Goal: Transaction & Acquisition: Obtain resource

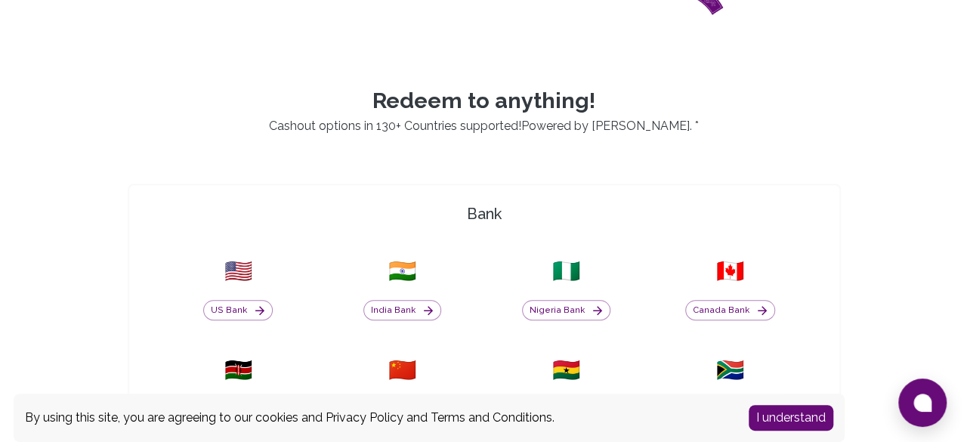
scroll to position [378, 0]
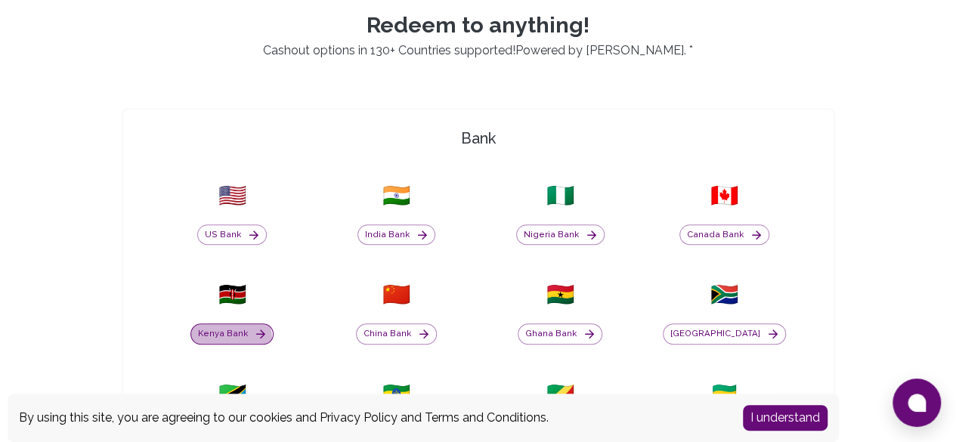
click at [273, 323] on button "Kenya Bank" at bounding box center [231, 333] width 83 height 21
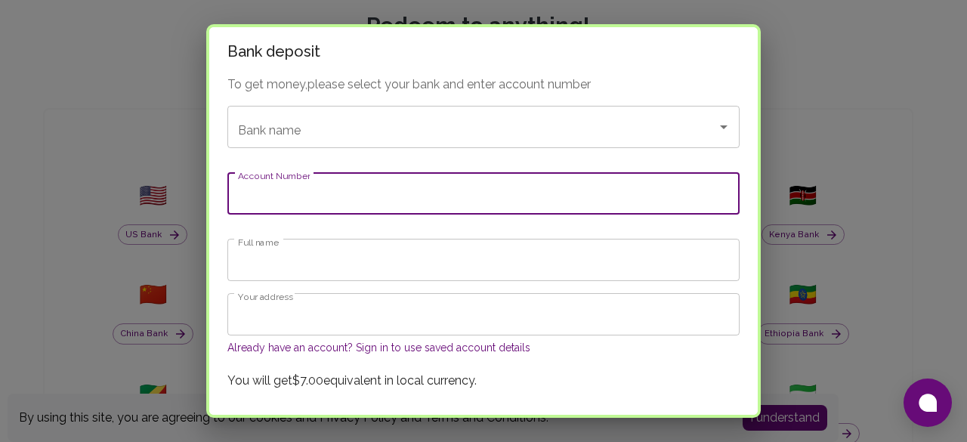
click at [334, 210] on input "Account Number" at bounding box center [483, 193] width 512 height 42
type input "01108741293600"
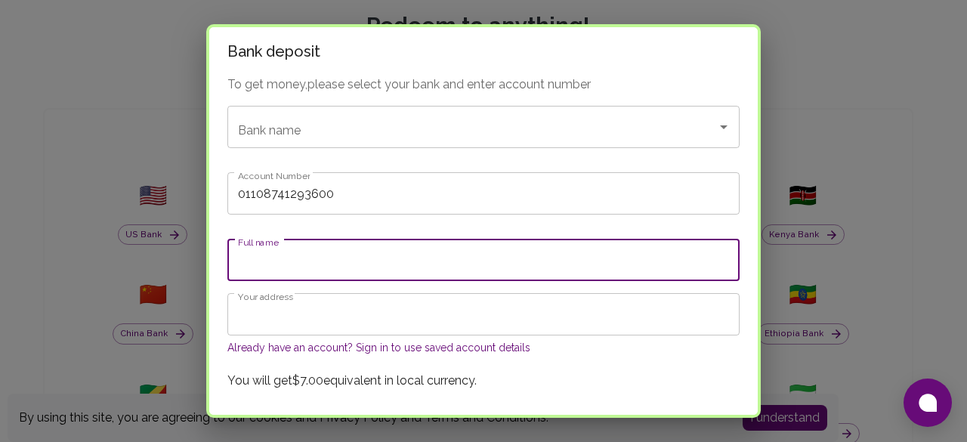
click at [278, 261] on input "Full name" at bounding box center [483, 260] width 512 height 42
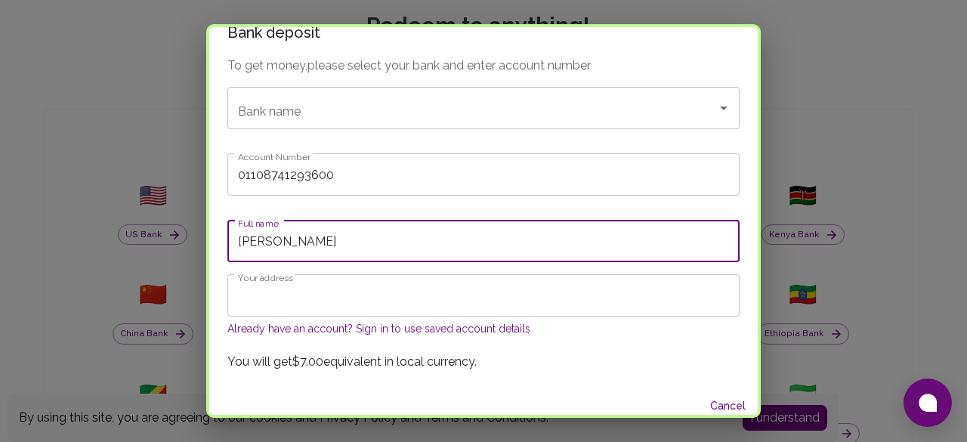
scroll to position [29, 0]
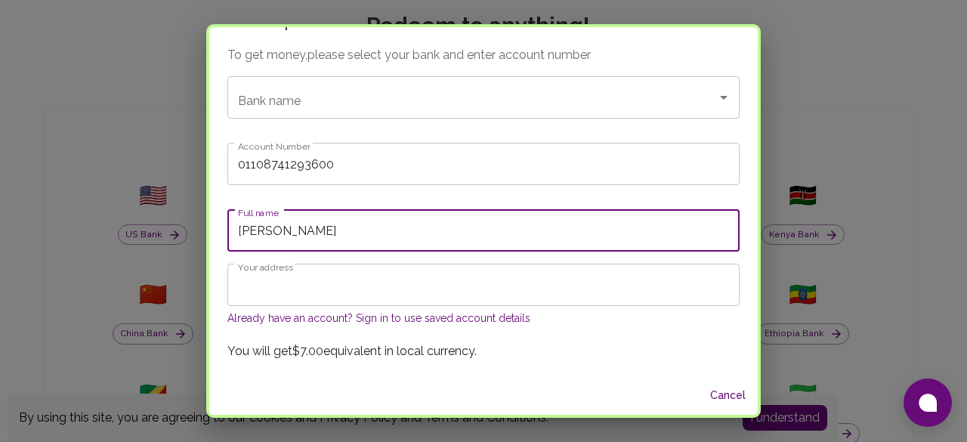
type input "[PERSON_NAME]"
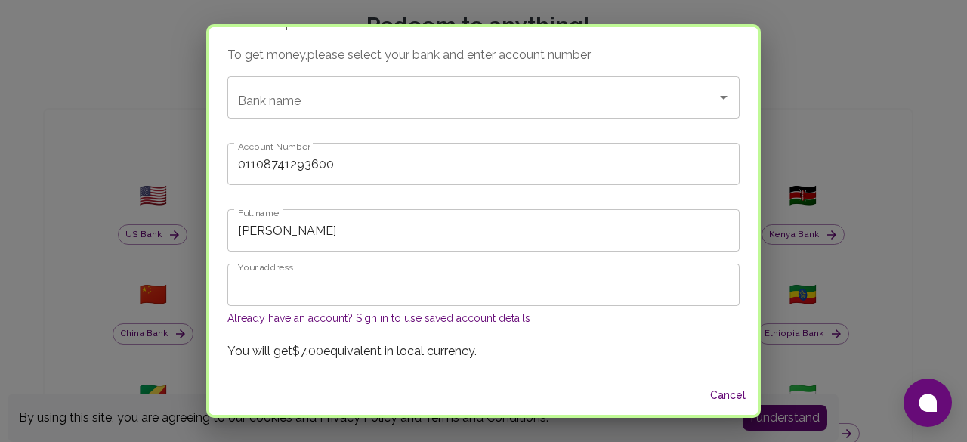
drag, startPoint x: 576, startPoint y: 321, endPoint x: 585, endPoint y: 327, distance: 10.3
click at [578, 323] on div "Already have an account? Sign in to use saved account details" at bounding box center [483, 318] width 512 height 18
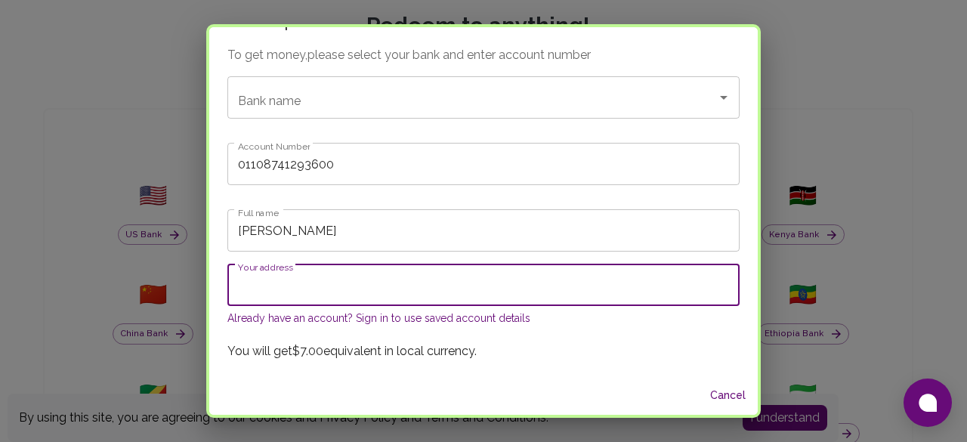
click at [388, 279] on input "Your address" at bounding box center [483, 285] width 512 height 42
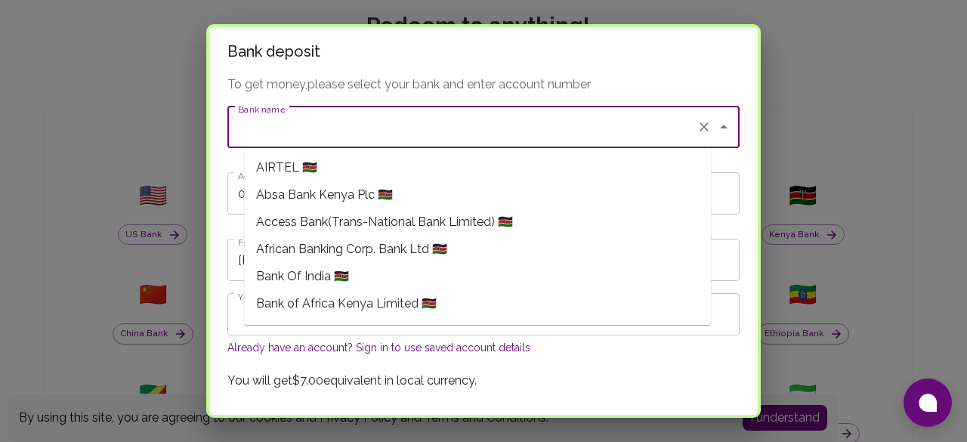
click at [377, 123] on input "Bank name" at bounding box center [462, 127] width 456 height 29
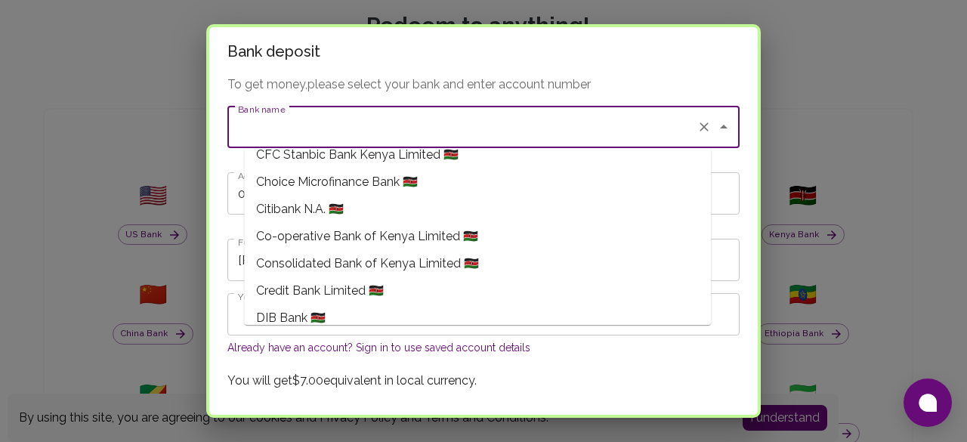
scroll to position [227, 0]
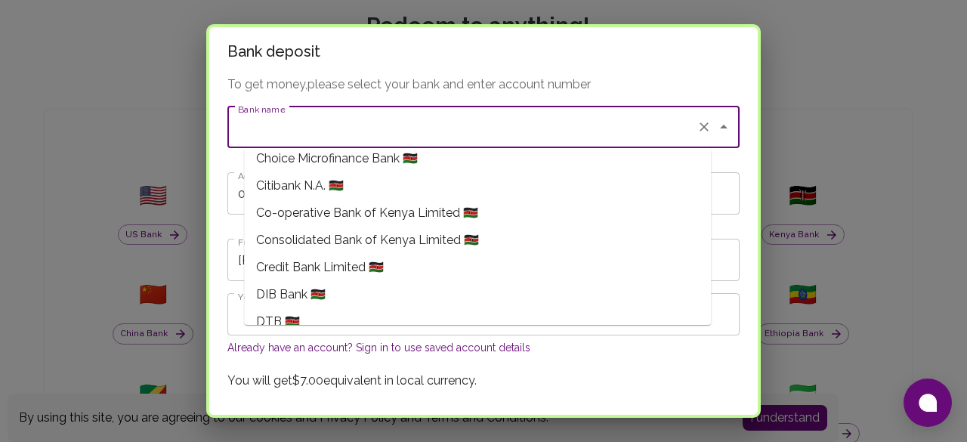
click at [314, 209] on span "Co-operative Bank of Kenya Limited 🇰🇪" at bounding box center [367, 213] width 222 height 18
type input "Co-operative Bank of Kenya Limited"
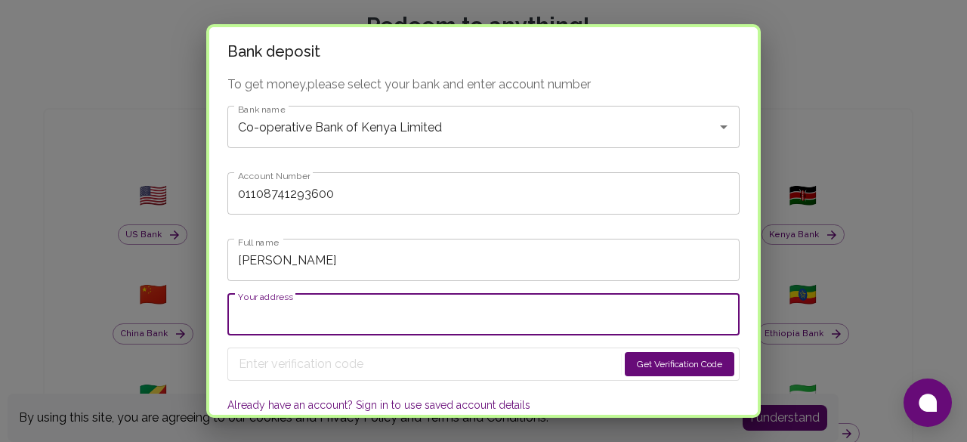
click at [350, 304] on input "Your address" at bounding box center [483, 314] width 512 height 42
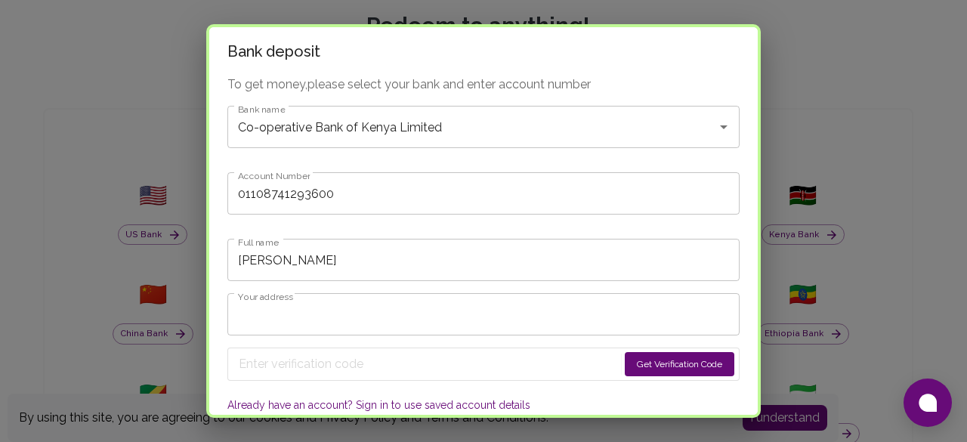
click at [625, 365] on button "Get Verification Code" at bounding box center [680, 364] width 110 height 24
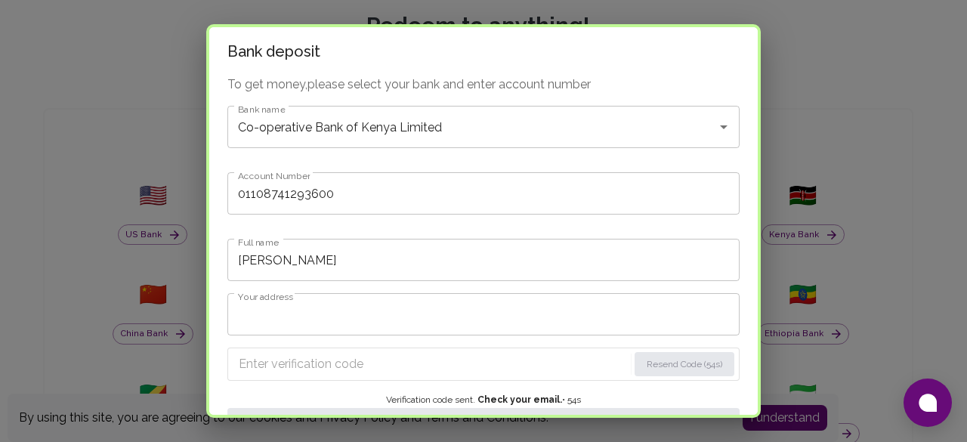
click at [317, 309] on input "Your address" at bounding box center [483, 314] width 512 height 42
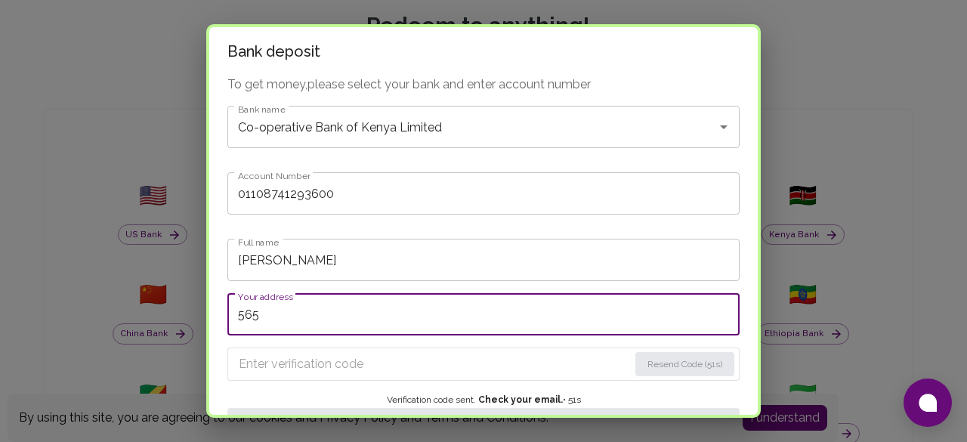
type input "5657"
drag, startPoint x: 312, startPoint y: 306, endPoint x: 131, endPoint y: 303, distance: 181.3
click at [163, 324] on div "Bank deposit To get money, please select your bank and enter account number Ban…" at bounding box center [483, 221] width 967 height 442
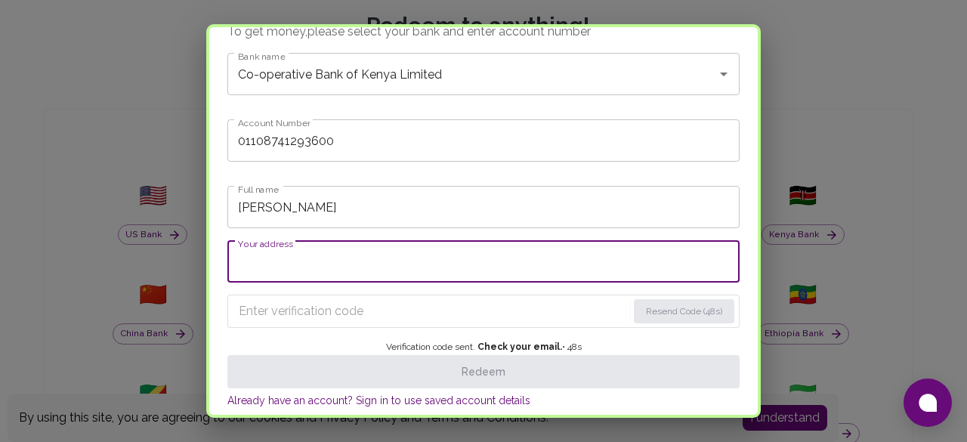
scroll to position [76, 0]
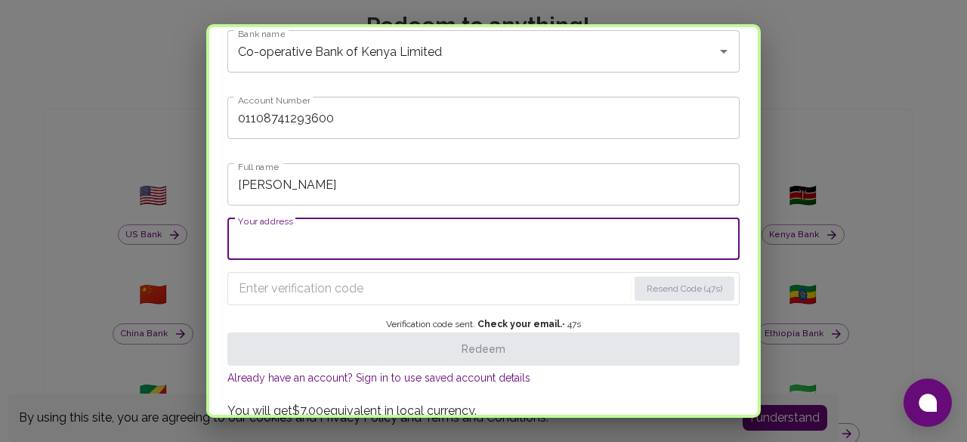
click at [331, 285] on input "Enter verification code" at bounding box center [433, 288] width 389 height 24
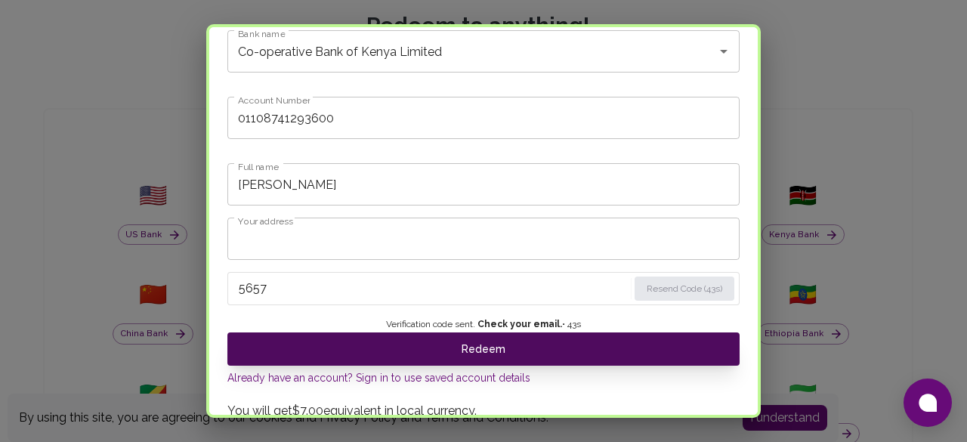
type input "5657"
click at [458, 348] on button "Redeem" at bounding box center [483, 348] width 512 height 33
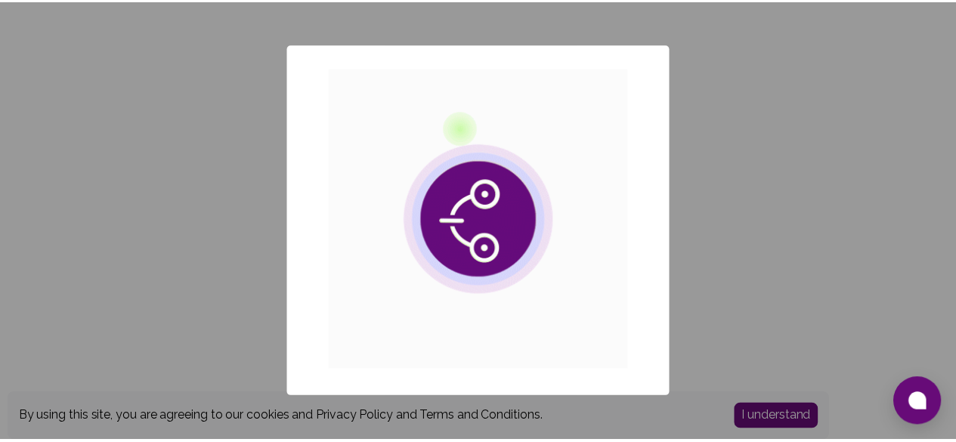
scroll to position [0, 0]
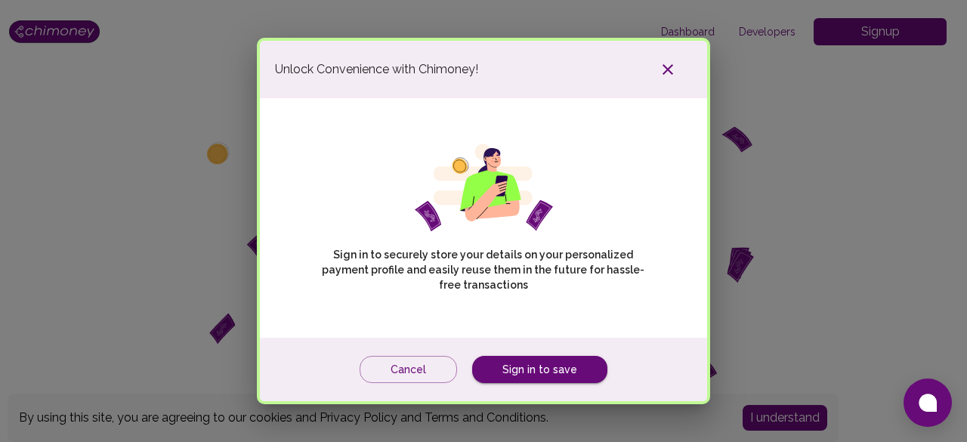
click at [669, 61] on icon "button" at bounding box center [668, 69] width 18 height 18
